Goal: Task Accomplishment & Management: Use online tool/utility

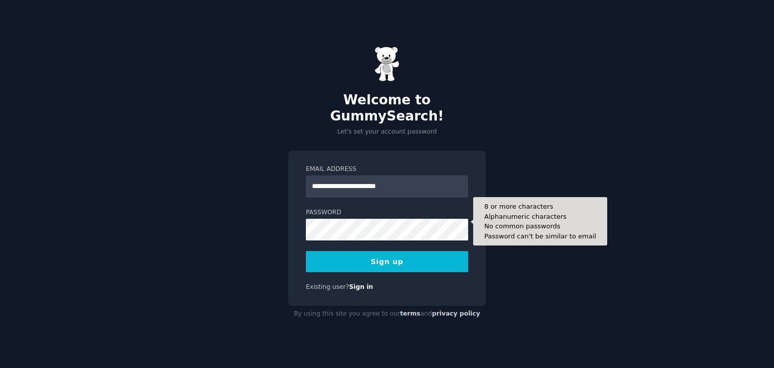
type input "**********"
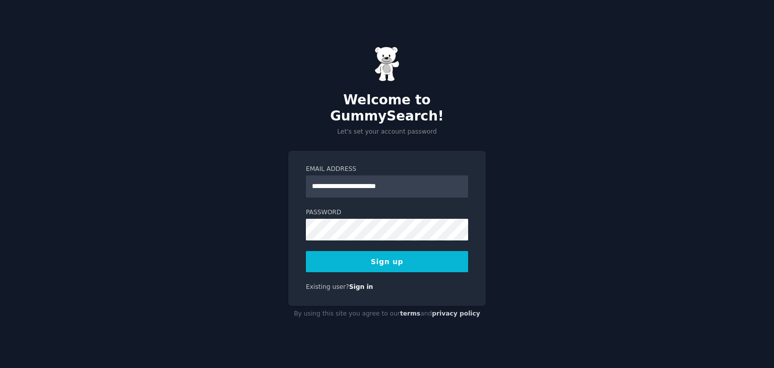
click at [367, 252] on button "Sign up" at bounding box center [387, 261] width 162 height 21
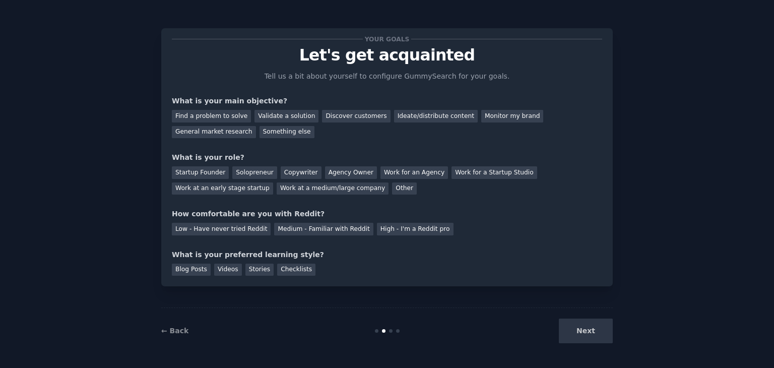
click at [581, 353] on div "← Back Next" at bounding box center [387, 331] width 452 height 46
click at [209, 118] on div "Find a problem to solve" at bounding box center [211, 116] width 79 height 13
click at [284, 118] on div "Validate a solution" at bounding box center [287, 116] width 64 height 13
click at [203, 119] on div "Find a problem to solve" at bounding box center [211, 116] width 79 height 13
click at [352, 116] on div "Discover customers" at bounding box center [356, 116] width 68 height 13
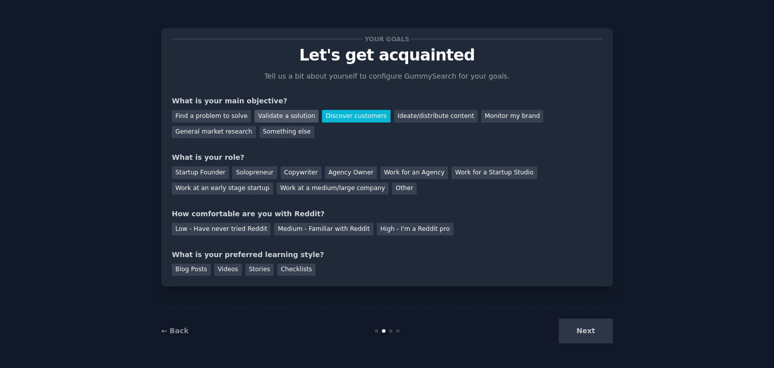
click at [260, 113] on div "Validate a solution" at bounding box center [287, 116] width 64 height 13
click at [214, 175] on div "Startup Founder" at bounding box center [200, 172] width 57 height 13
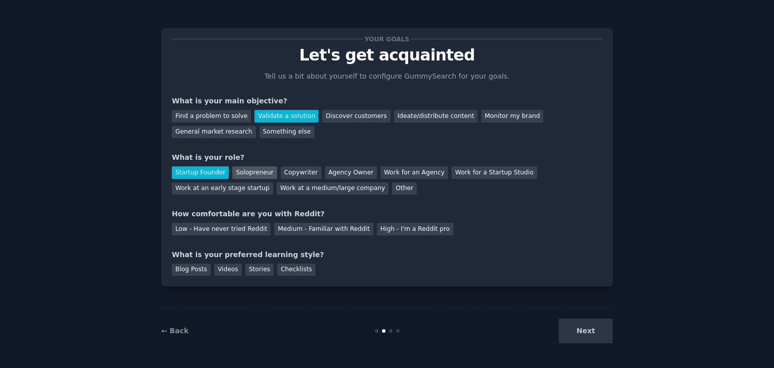
click at [239, 172] on div "Solopreneur" at bounding box center [254, 172] width 44 height 13
click at [308, 230] on div "Medium - Familiar with Reddit" at bounding box center [323, 229] width 99 height 13
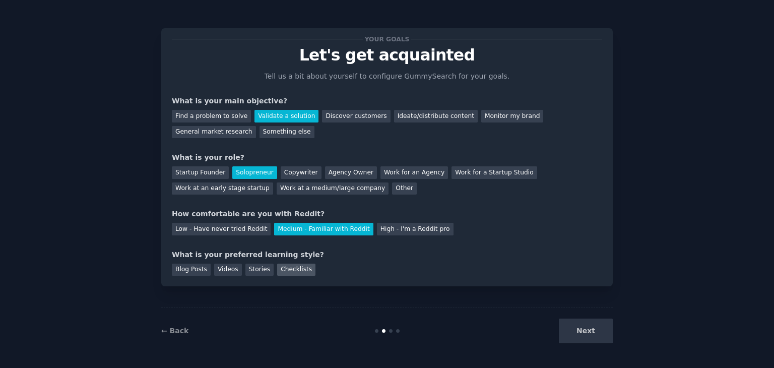
click at [299, 269] on div "Checklists" at bounding box center [296, 270] width 38 height 13
click at [597, 323] on button "Next" at bounding box center [586, 331] width 54 height 25
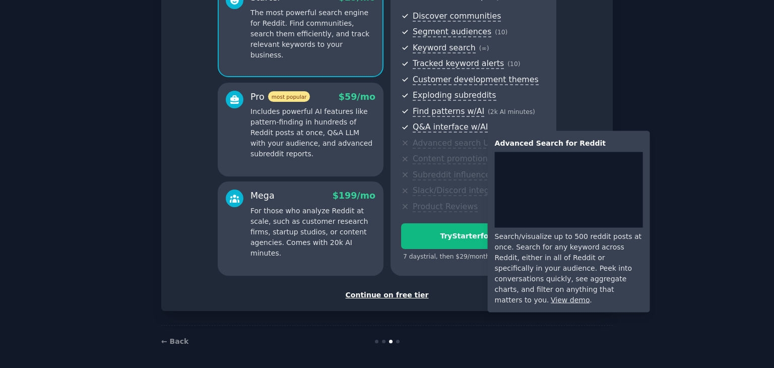
scroll to position [110, 0]
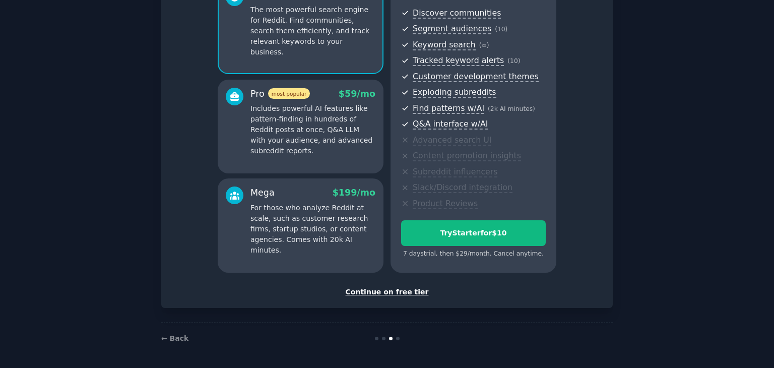
click at [382, 292] on div "Continue on free tier" at bounding box center [387, 292] width 431 height 11
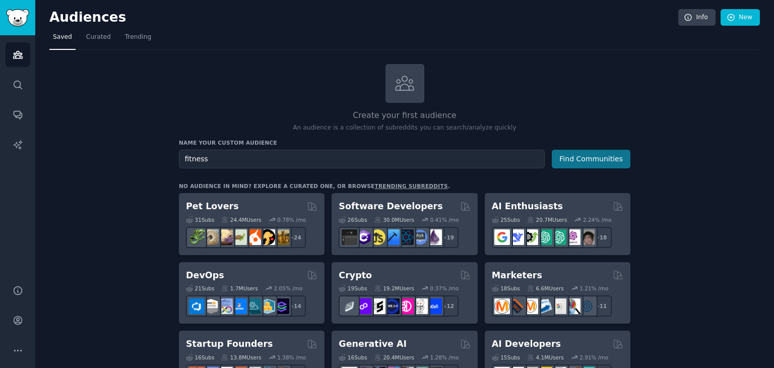
type input "fitness"
click at [582, 158] on button "Find Communities" at bounding box center [591, 159] width 79 height 19
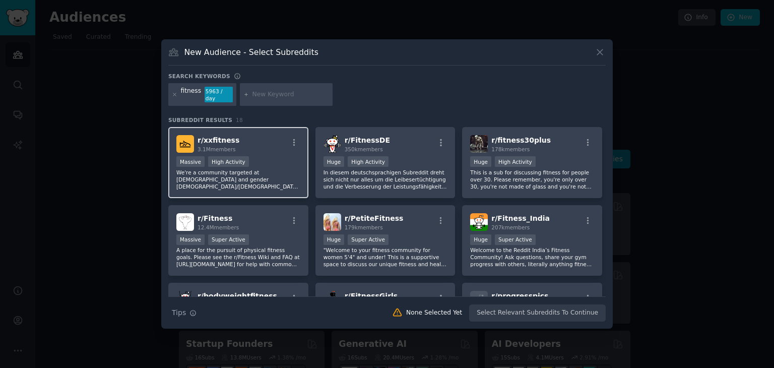
click at [278, 138] on div "r/ xxfitness 3.1M members" at bounding box center [238, 144] width 124 height 18
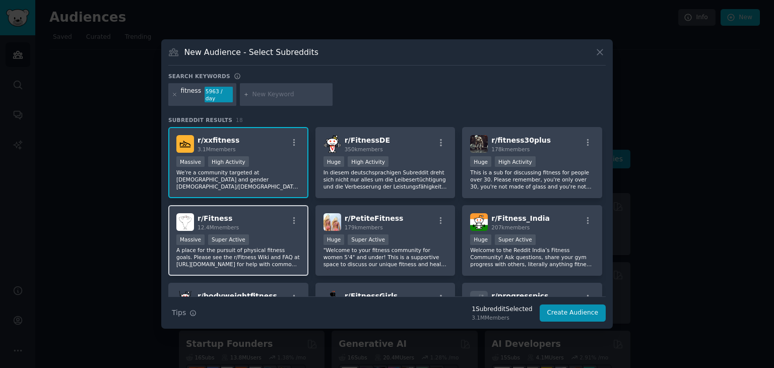
click at [249, 225] on div "r/ Fitness 12.4M members" at bounding box center [238, 222] width 124 height 18
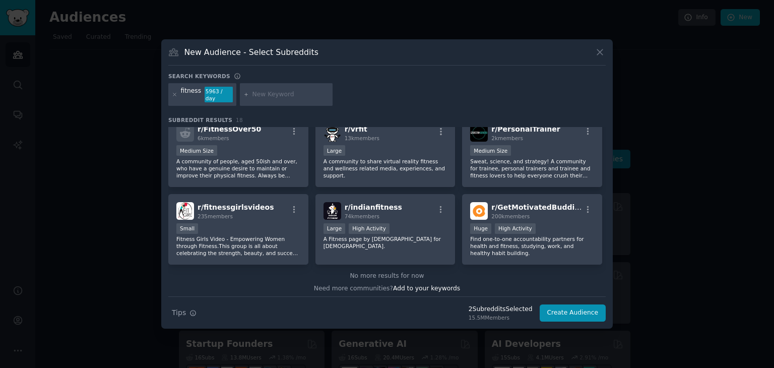
scroll to position [324, 0]
click at [581, 310] on button "Create Audience" at bounding box center [573, 313] width 67 height 17
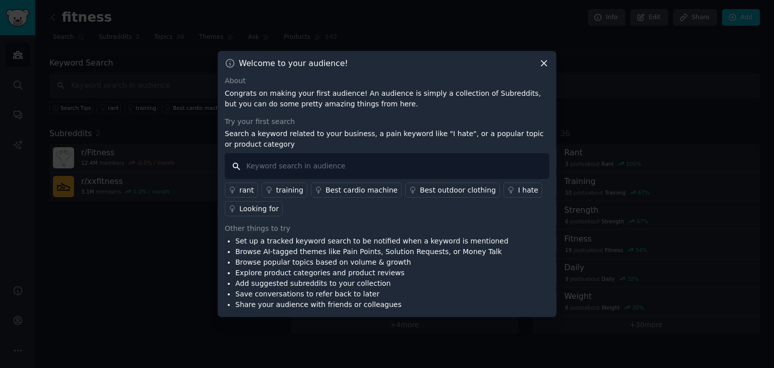
click at [364, 171] on input "text" at bounding box center [387, 166] width 325 height 26
type input "i hate generic workout plans"
click at [544, 66] on icon at bounding box center [544, 63] width 11 height 11
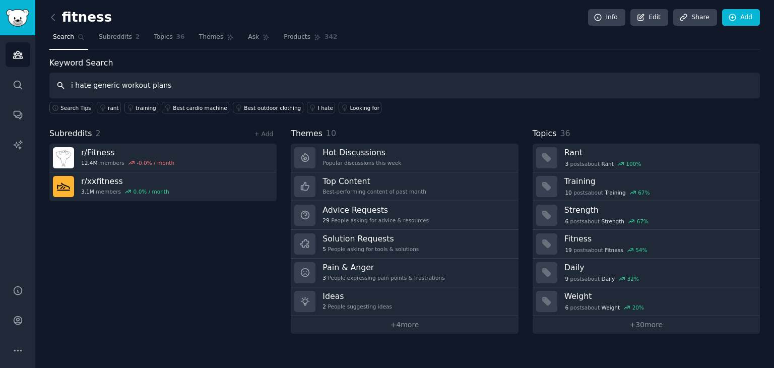
type input "i hate generic workout plans"
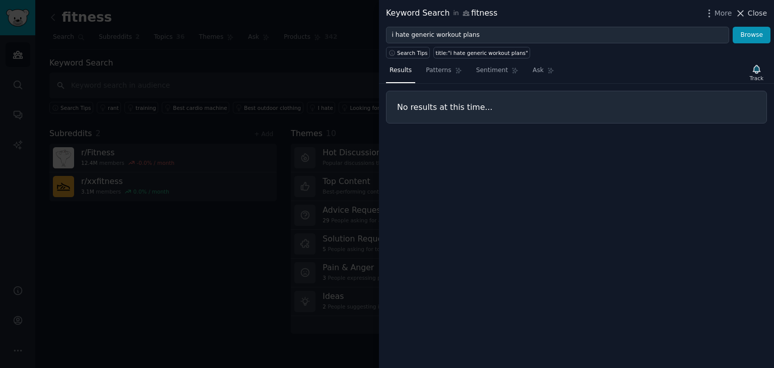
click at [755, 10] on span "Close" at bounding box center [757, 13] width 19 height 11
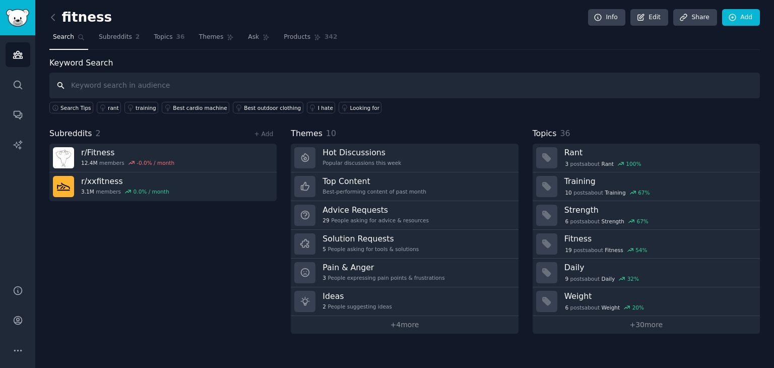
click at [412, 76] on input "text" at bounding box center [404, 86] width 711 height 26
type input "i hate nike training app"
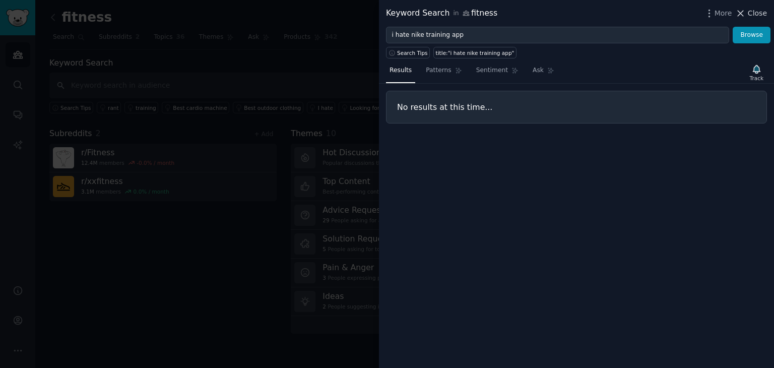
click at [762, 17] on span "Close" at bounding box center [757, 13] width 19 height 11
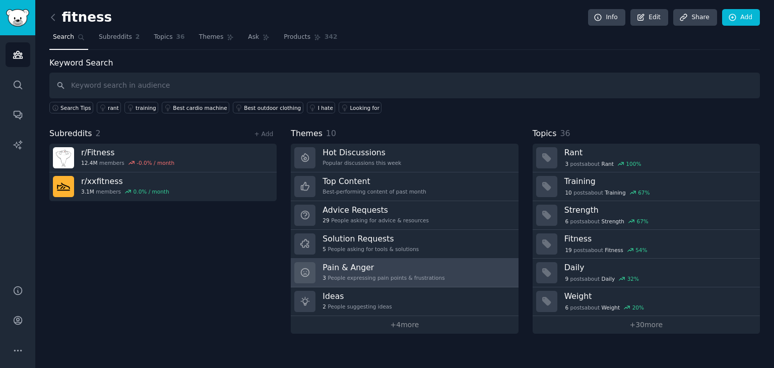
click at [407, 267] on h3 "Pain & Anger" at bounding box center [384, 267] width 122 height 11
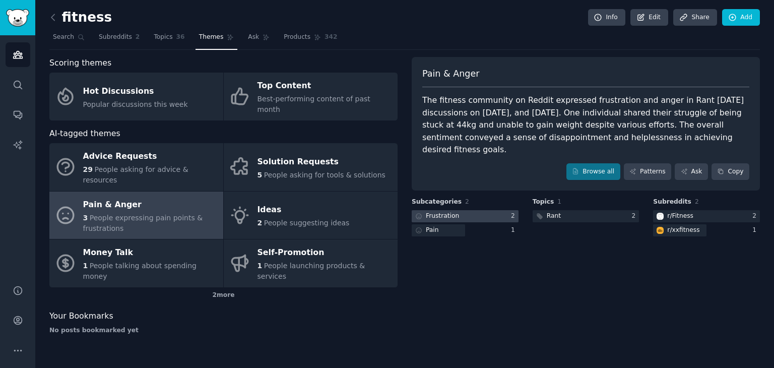
click at [460, 216] on div at bounding box center [465, 216] width 107 height 13
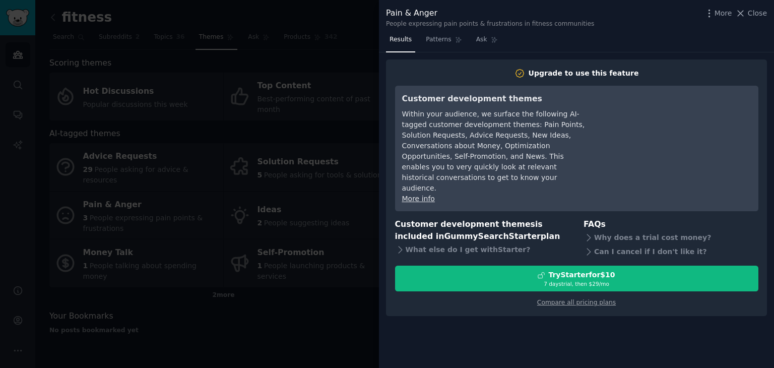
click at [321, 300] on div at bounding box center [387, 184] width 774 height 368
